Goal: Book appointment/travel/reservation

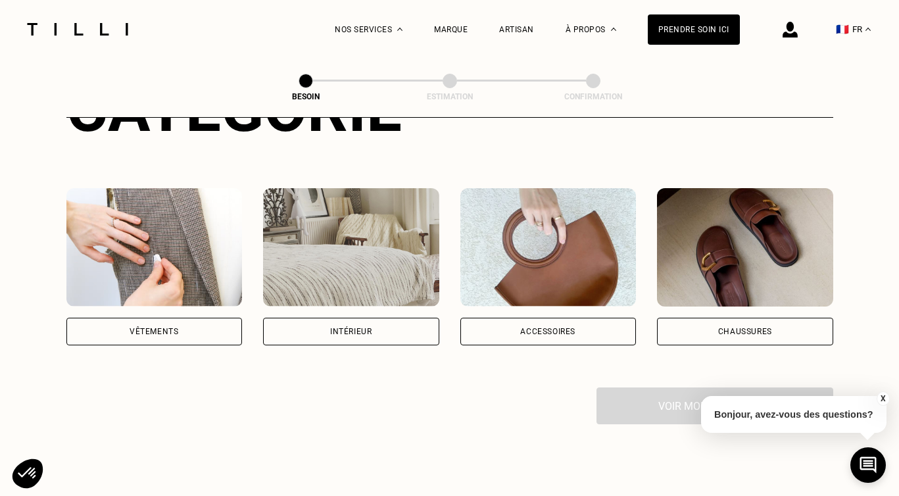
scroll to position [207, 0]
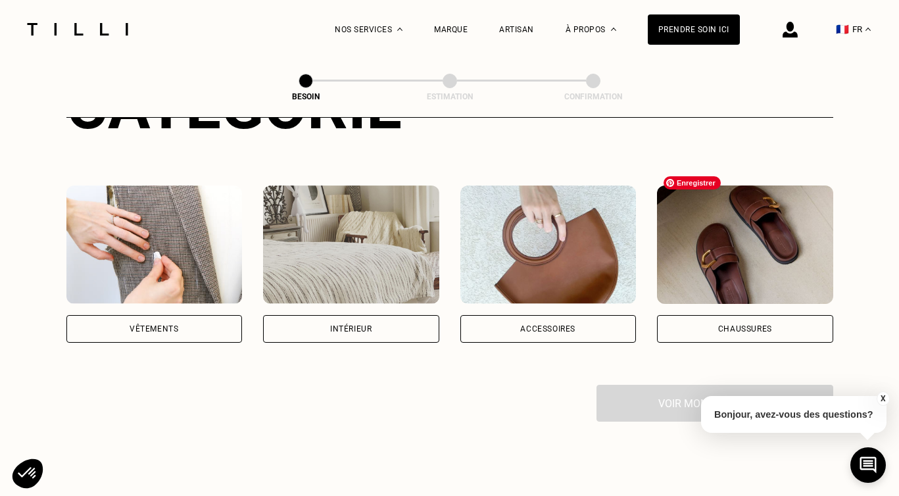
click at [714, 237] on img at bounding box center [745, 245] width 176 height 118
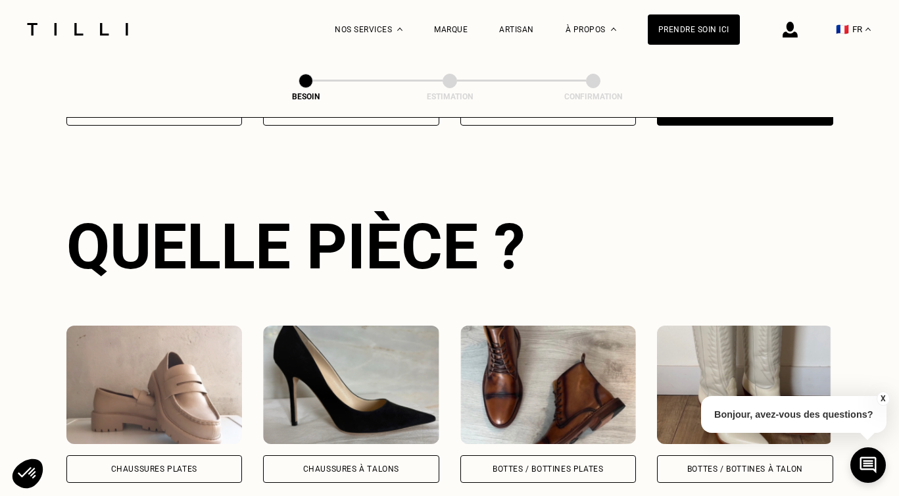
scroll to position [428, 0]
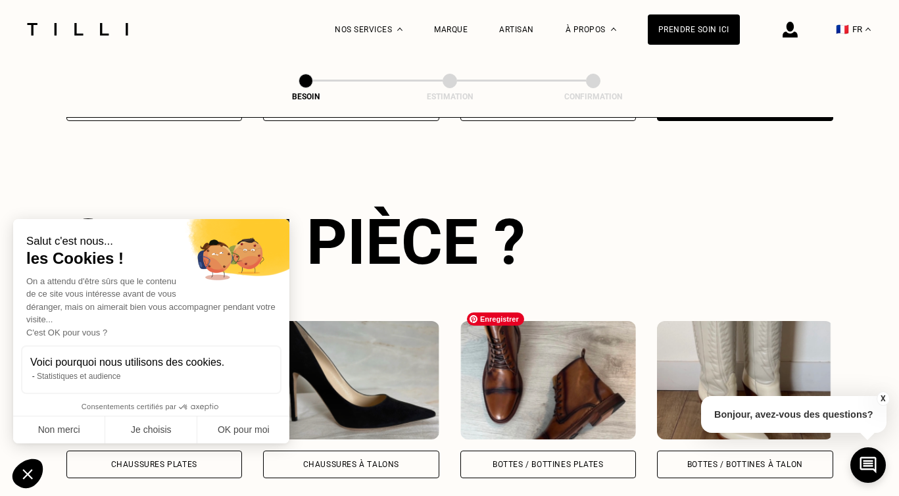
click at [551, 372] on img at bounding box center [548, 380] width 176 height 118
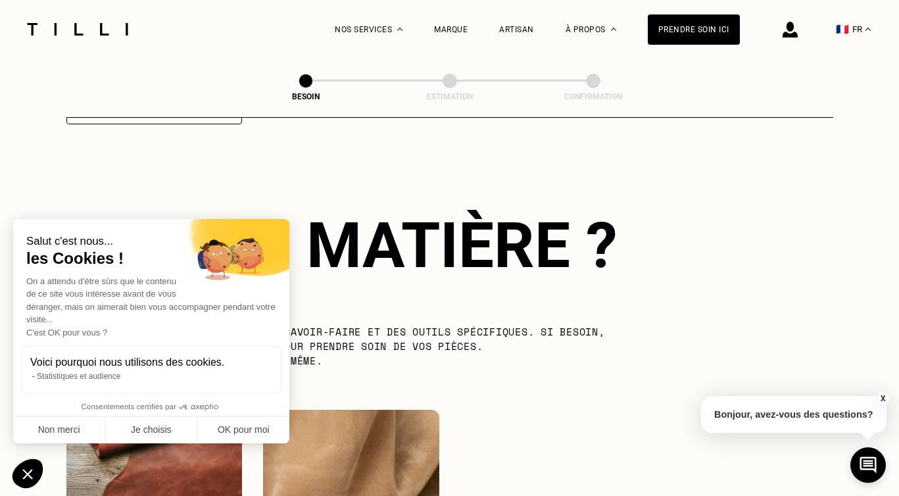
scroll to position [964, 0]
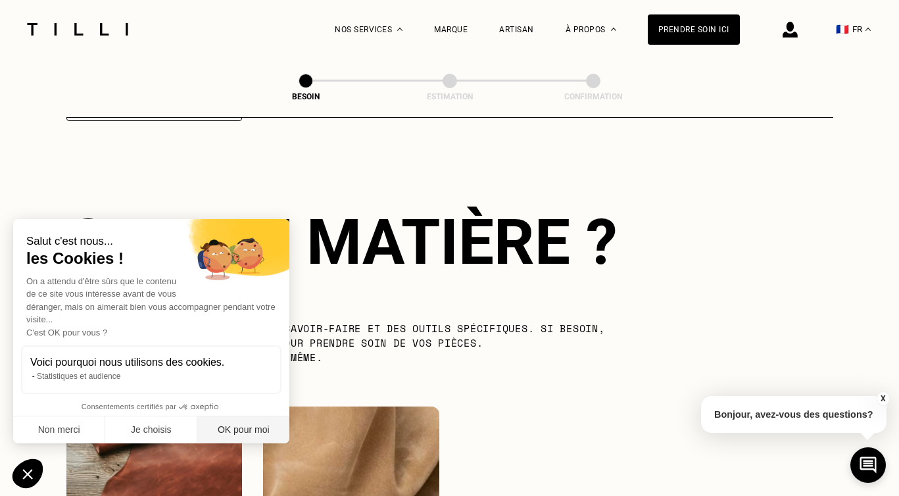
click at [237, 427] on button "OK pour moi" at bounding box center [243, 430] width 92 height 28
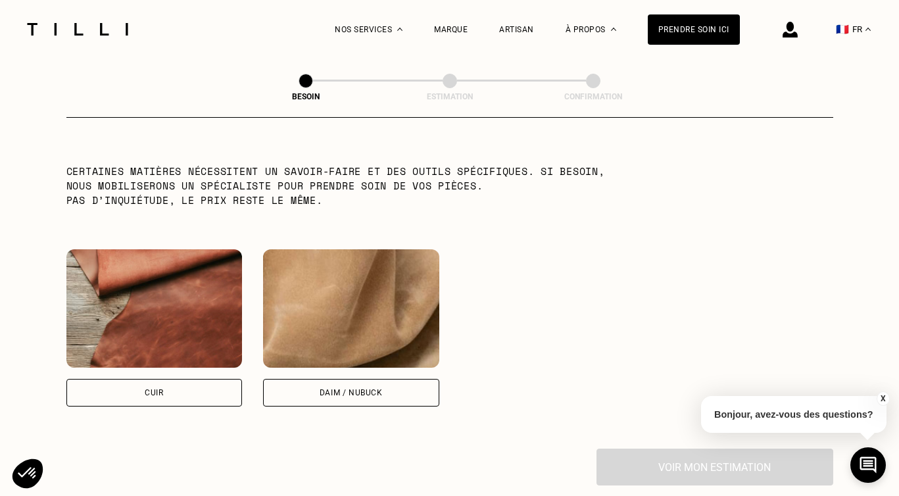
scroll to position [1150, 0]
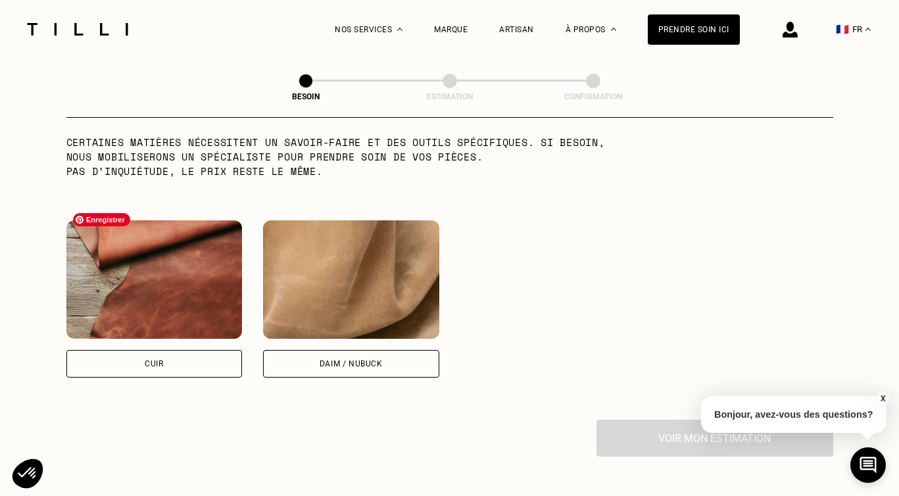
click at [109, 254] on img at bounding box center [154, 279] width 176 height 118
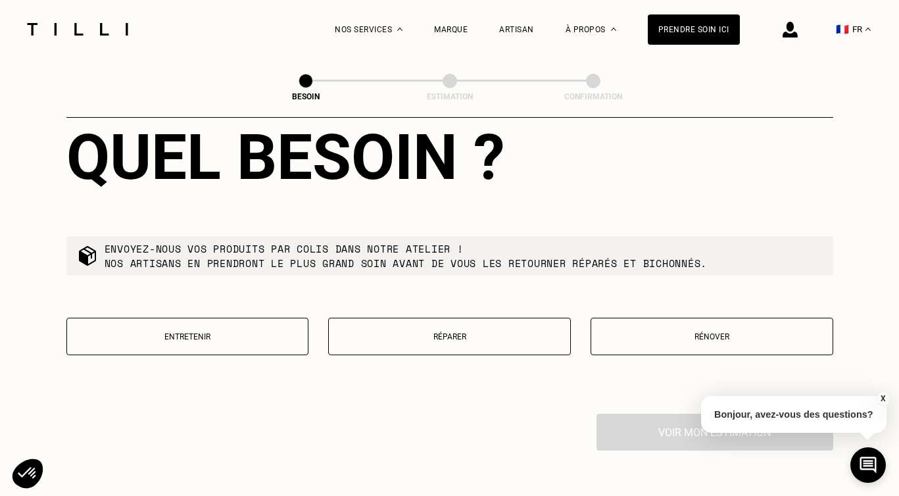
scroll to position [1500, 0]
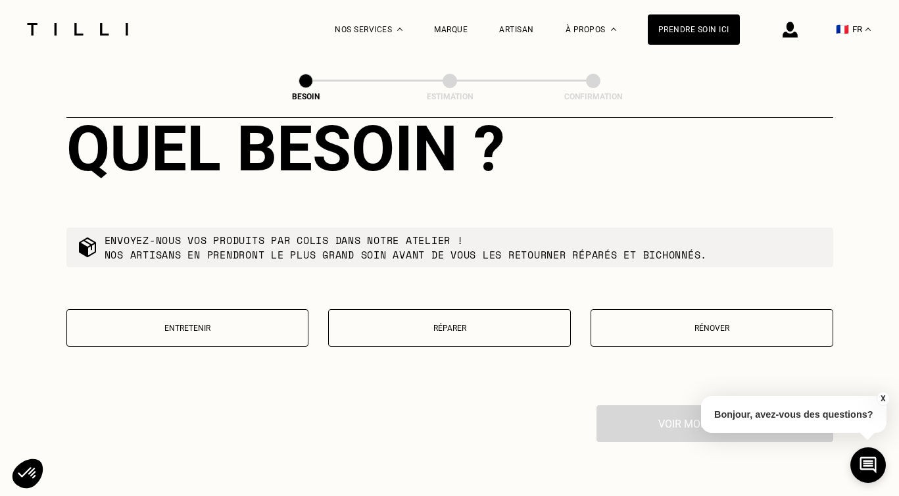
click at [674, 324] on p "Rénover" at bounding box center [712, 328] width 228 height 9
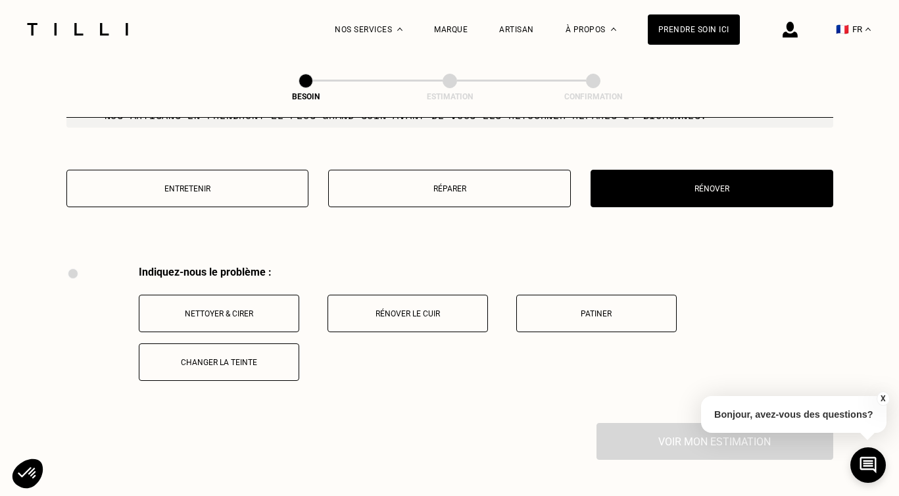
scroll to position [1638, 0]
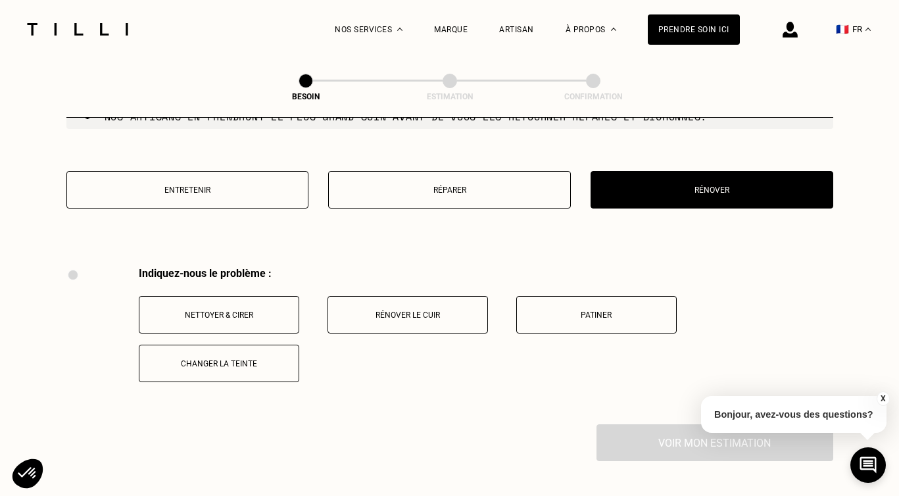
click at [428, 186] on p "Réparer" at bounding box center [449, 190] width 228 height 9
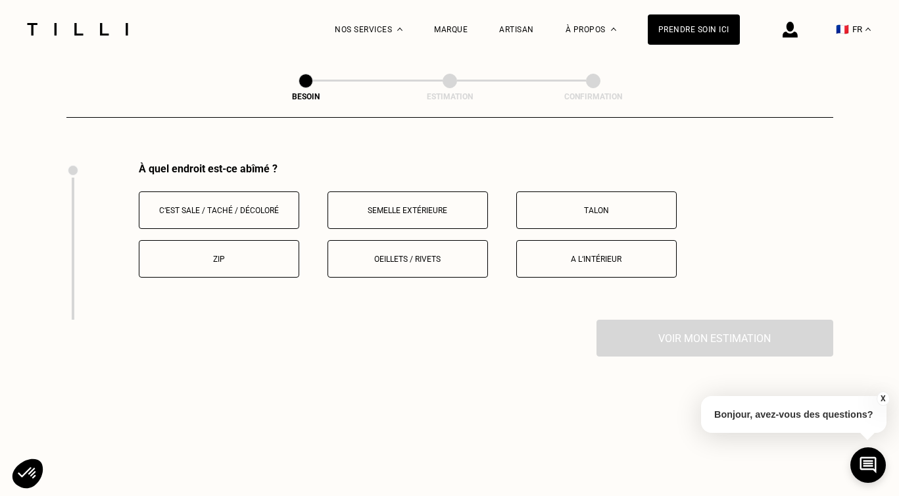
scroll to position [1745, 0]
click at [560, 204] on p "Talon" at bounding box center [597, 208] width 146 height 9
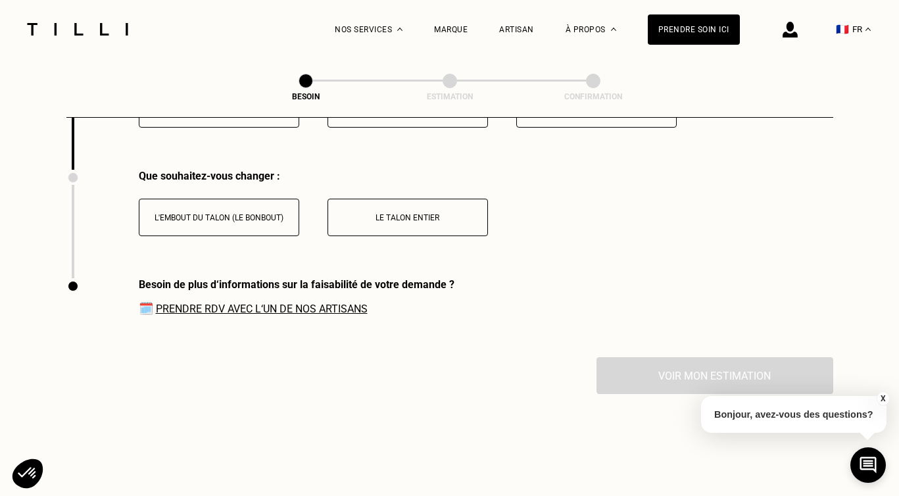
scroll to position [1902, 0]
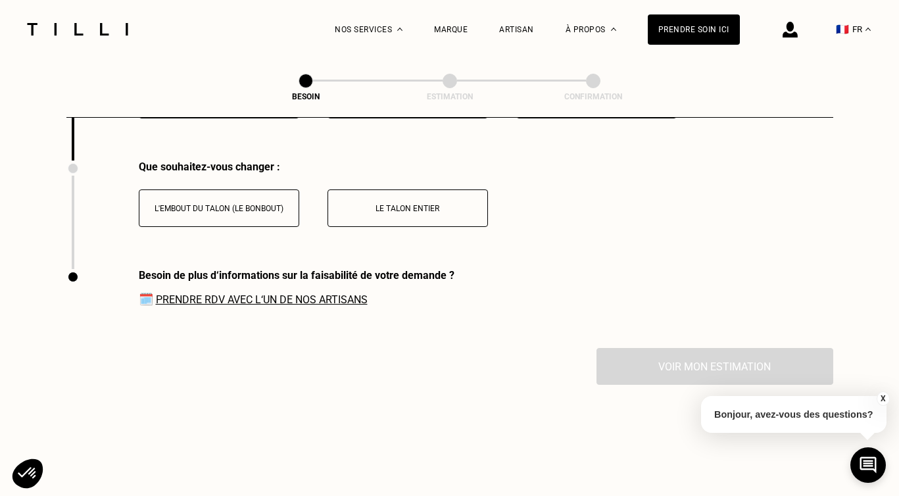
click at [435, 204] on p "Le talon entier" at bounding box center [408, 208] width 146 height 9
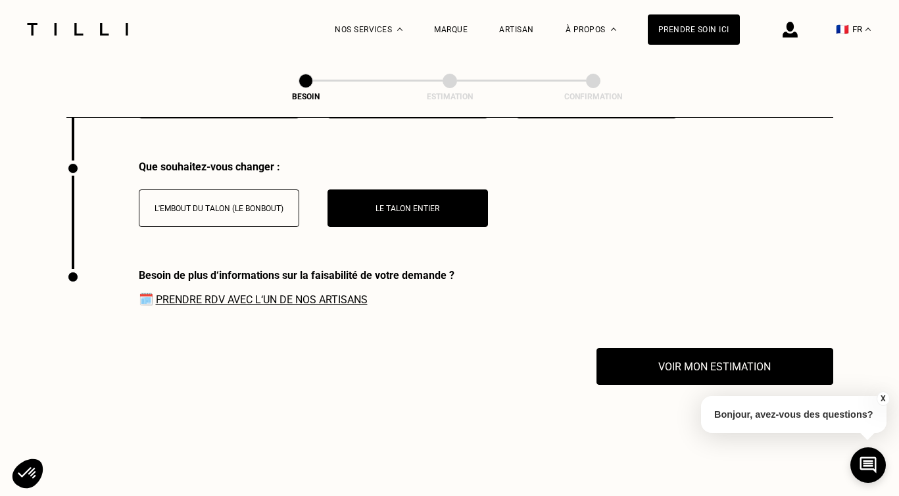
click at [335, 293] on link "Prendre RDV avec l‘un de nos artisans" at bounding box center [262, 299] width 212 height 12
